Goal: Information Seeking & Learning: Learn about a topic

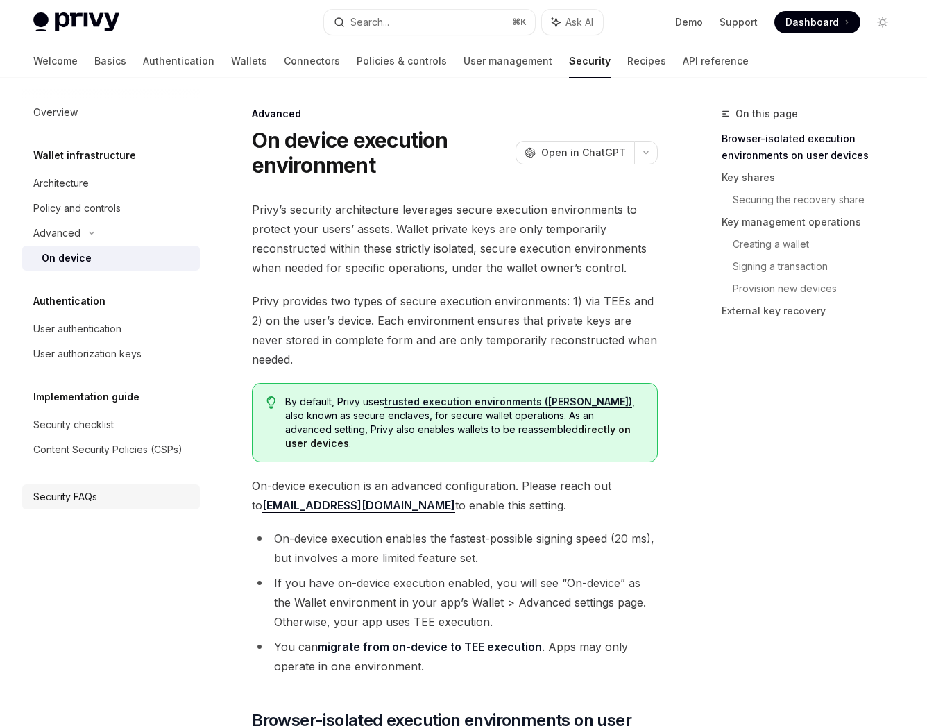
type textarea "*"
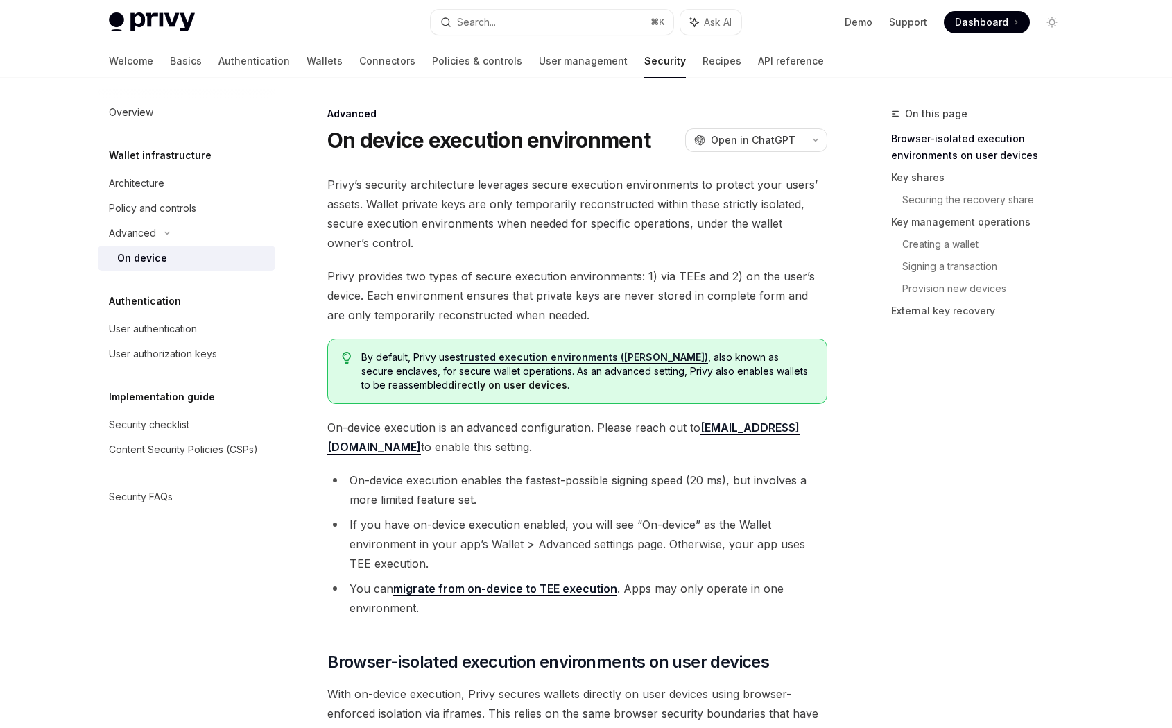
click at [684, 214] on span "Privy’s security architecture leverages secure execution environments to protec…" at bounding box center [577, 214] width 500 height 78
type textarea "*"
